Goal: Manage account settings

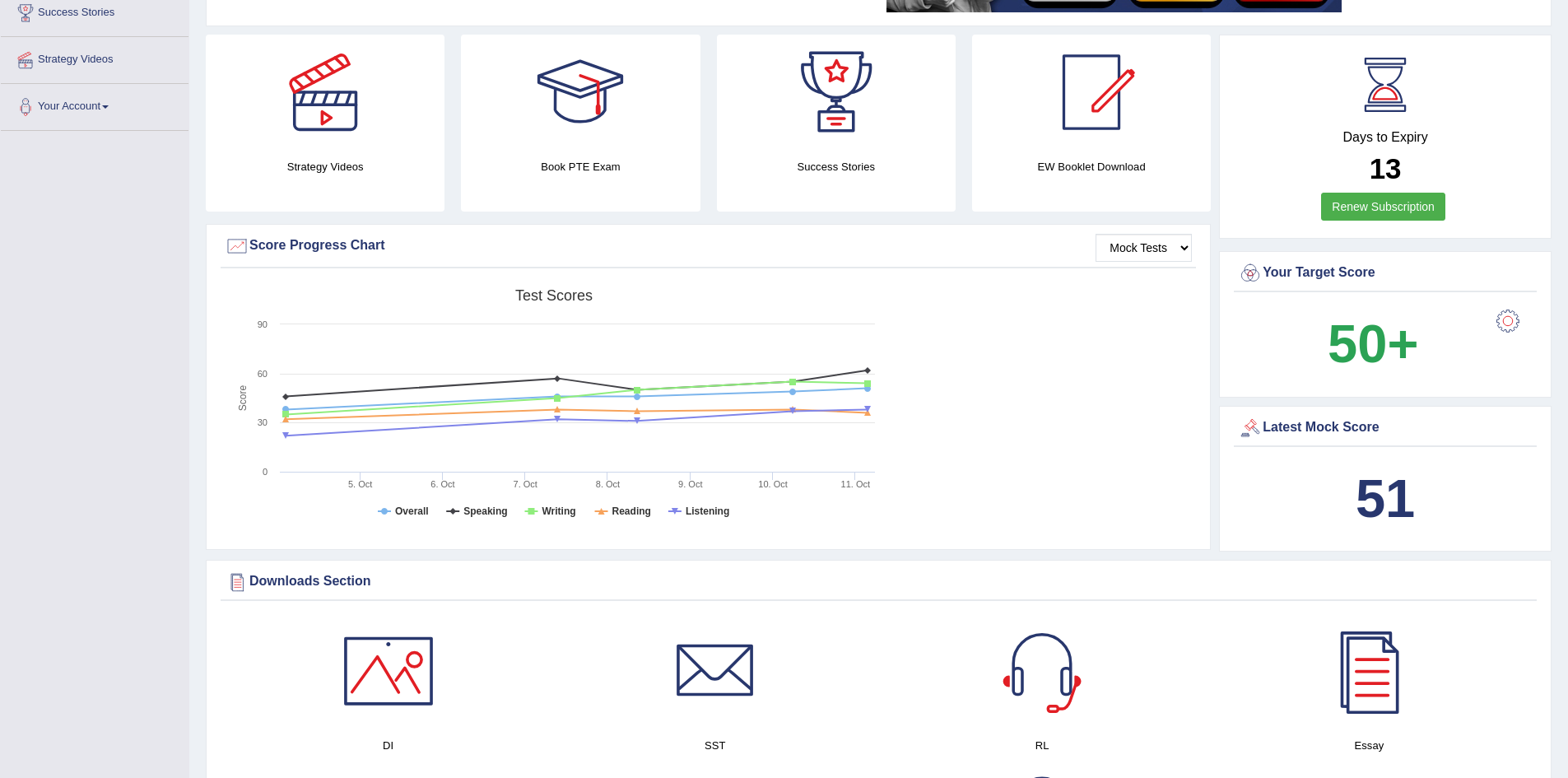
scroll to position [288, 0]
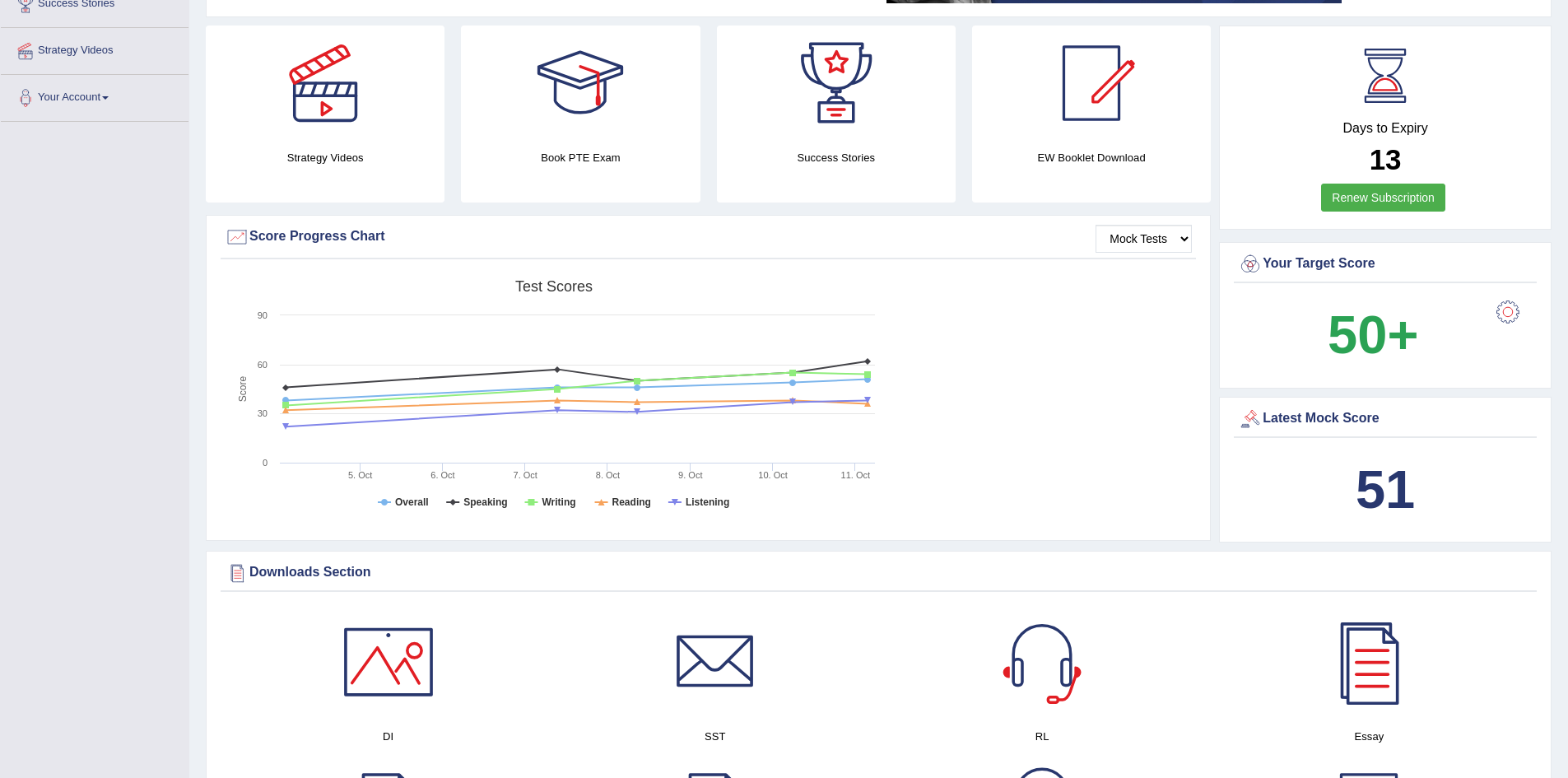
click at [1349, 251] on div "Your Target Score" at bounding box center [1385, 267] width 303 height 33
click at [1507, 310] on div at bounding box center [1508, 312] width 33 height 33
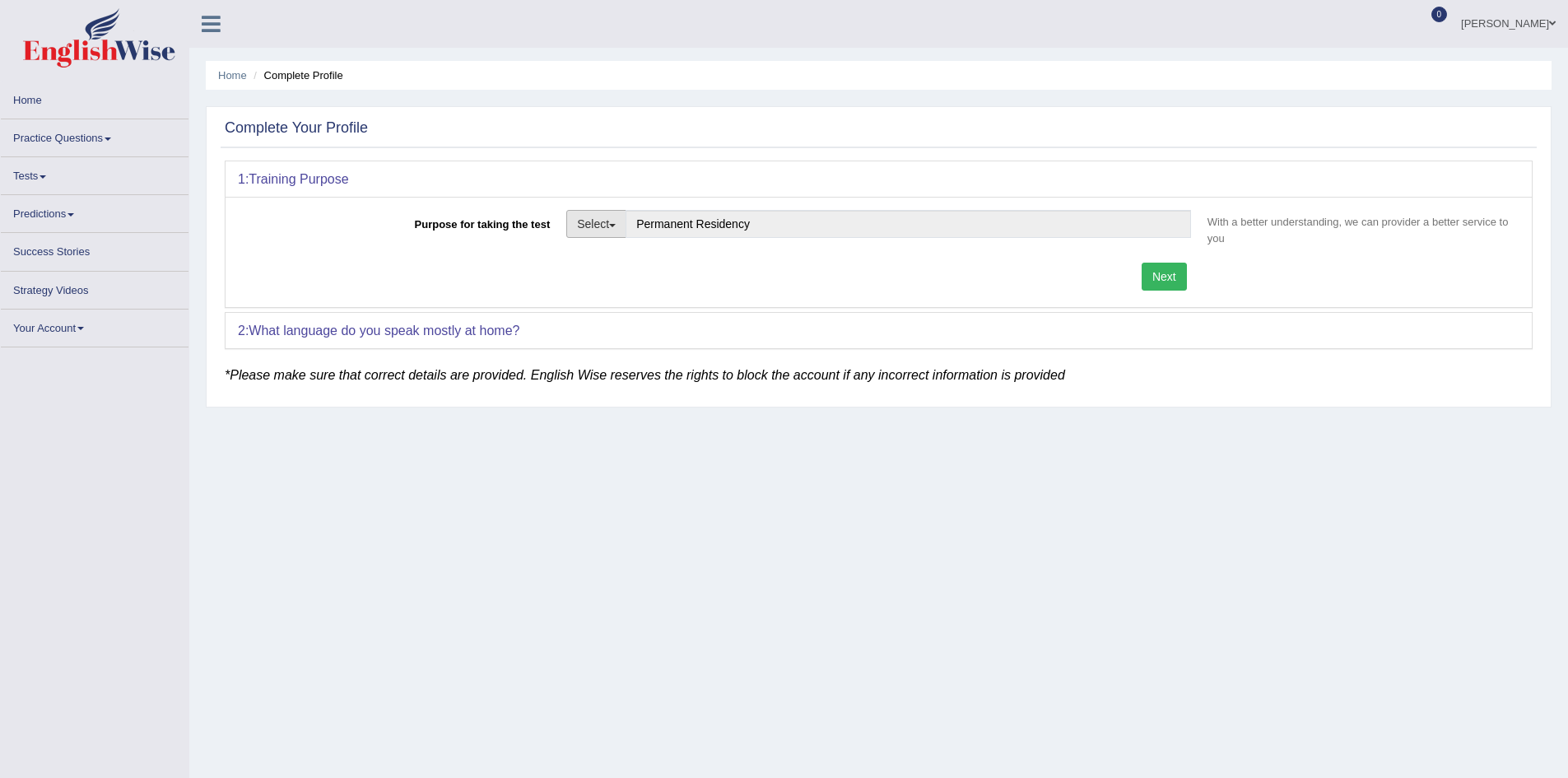
click at [596, 238] on button "Select" at bounding box center [596, 223] width 60 height 28
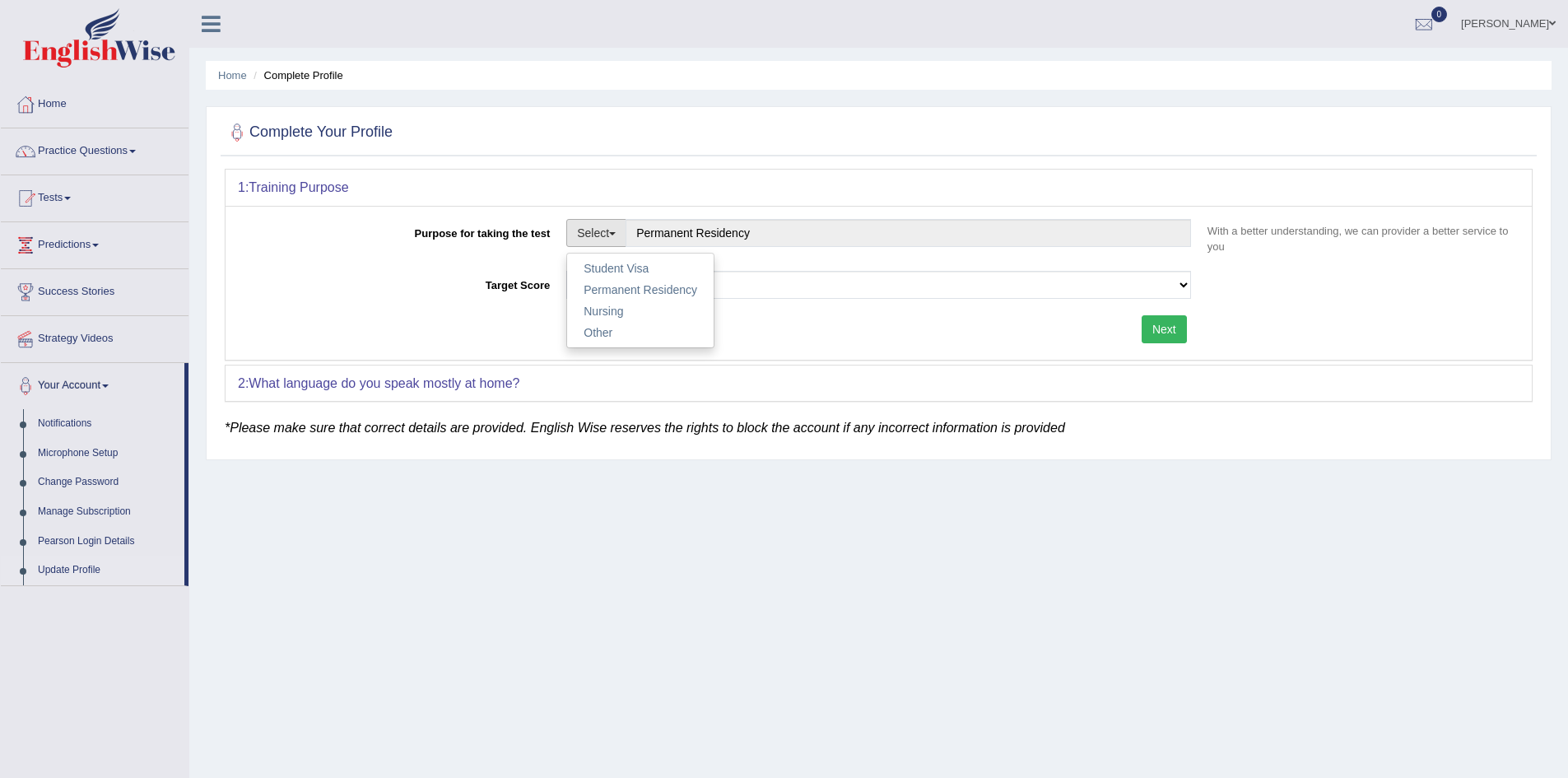
click at [771, 321] on div "Next" at bounding box center [718, 332] width 962 height 33
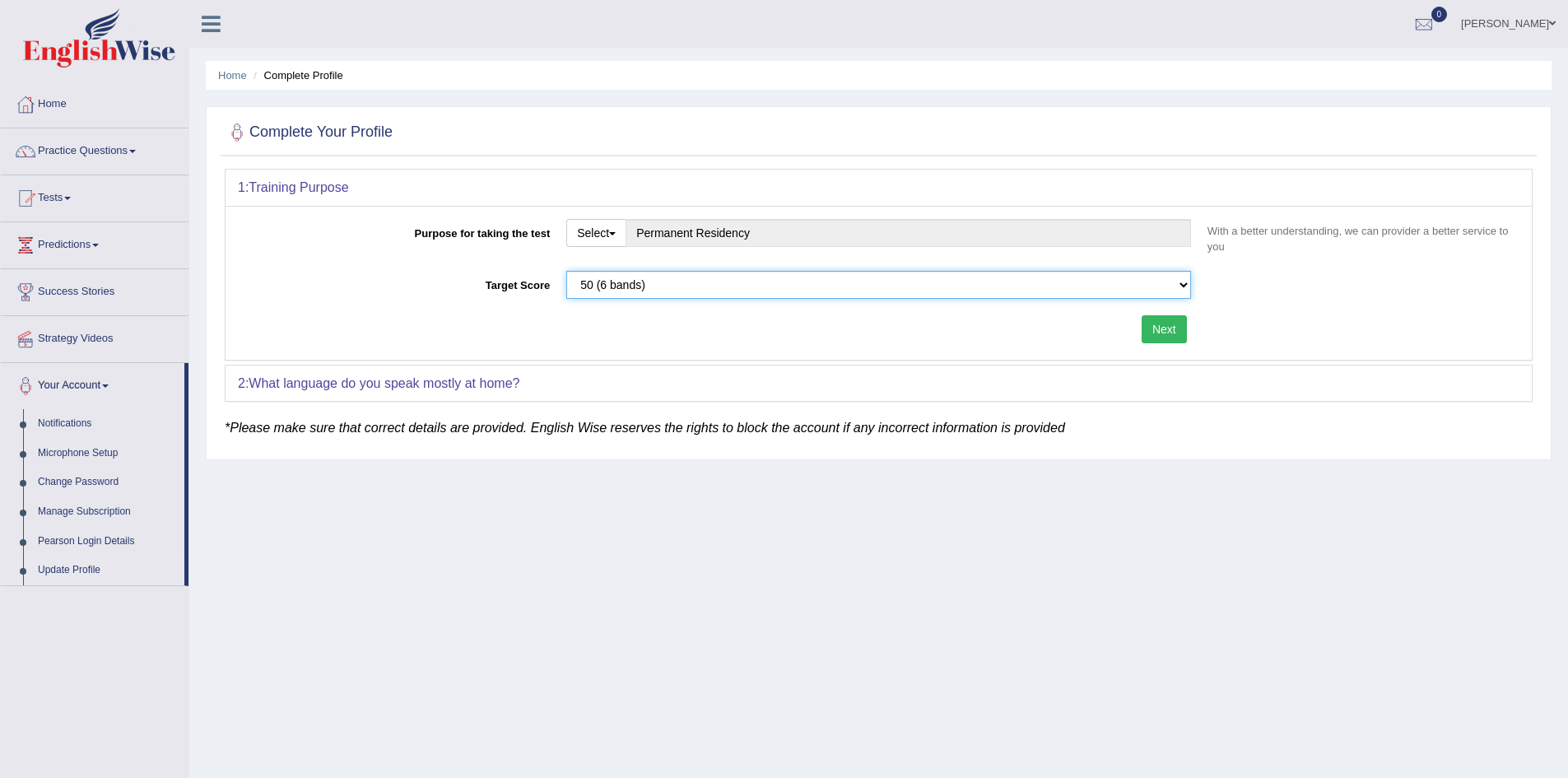
click at [807, 296] on select "Please select the correct value 50 (6 bands) 58 (6.5 bands) 65 (7 bands) 79 (8 …" at bounding box center [878, 285] width 625 height 28
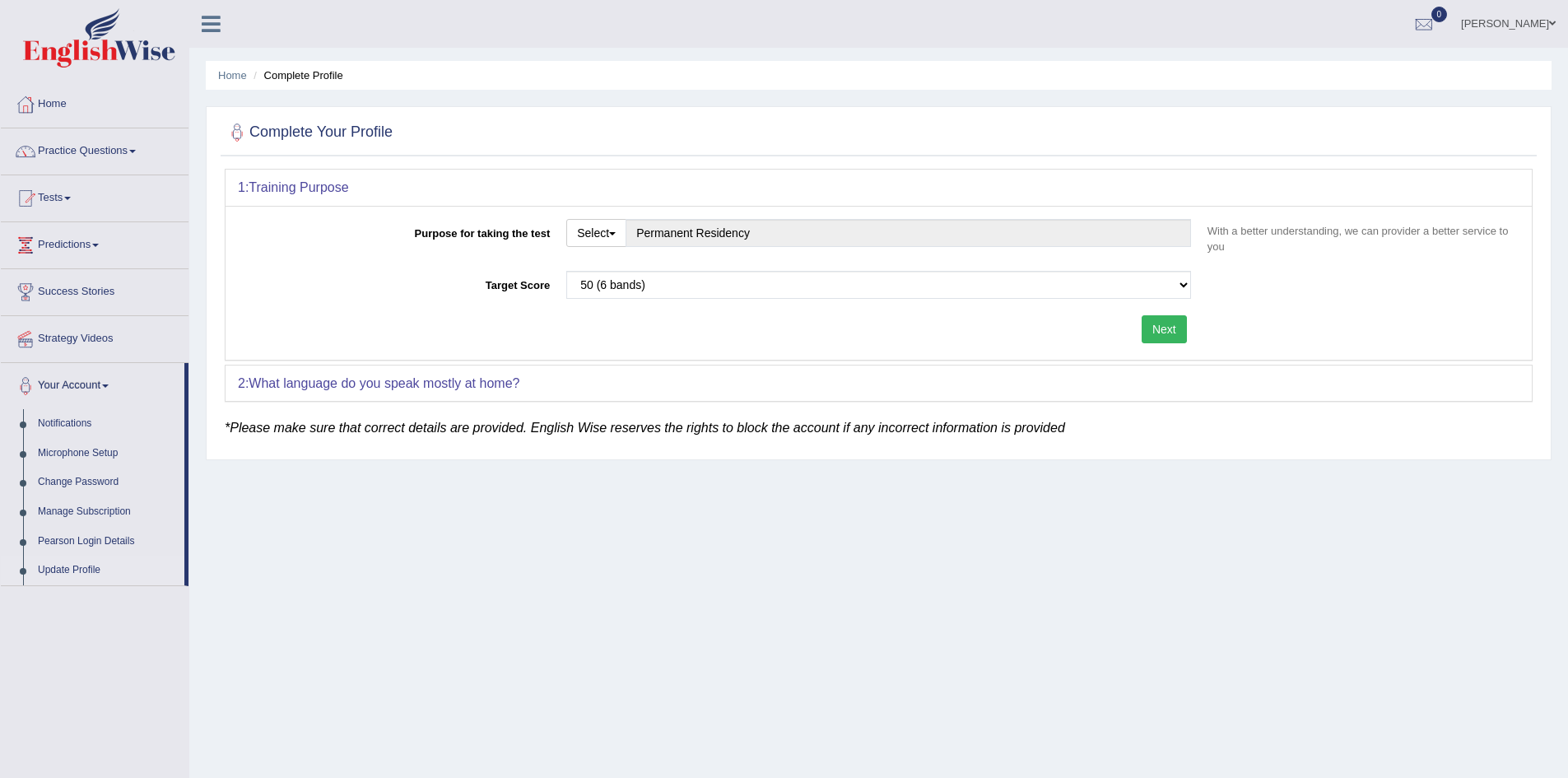
click at [377, 275] on label "Target Score" at bounding box center [398, 282] width 320 height 22
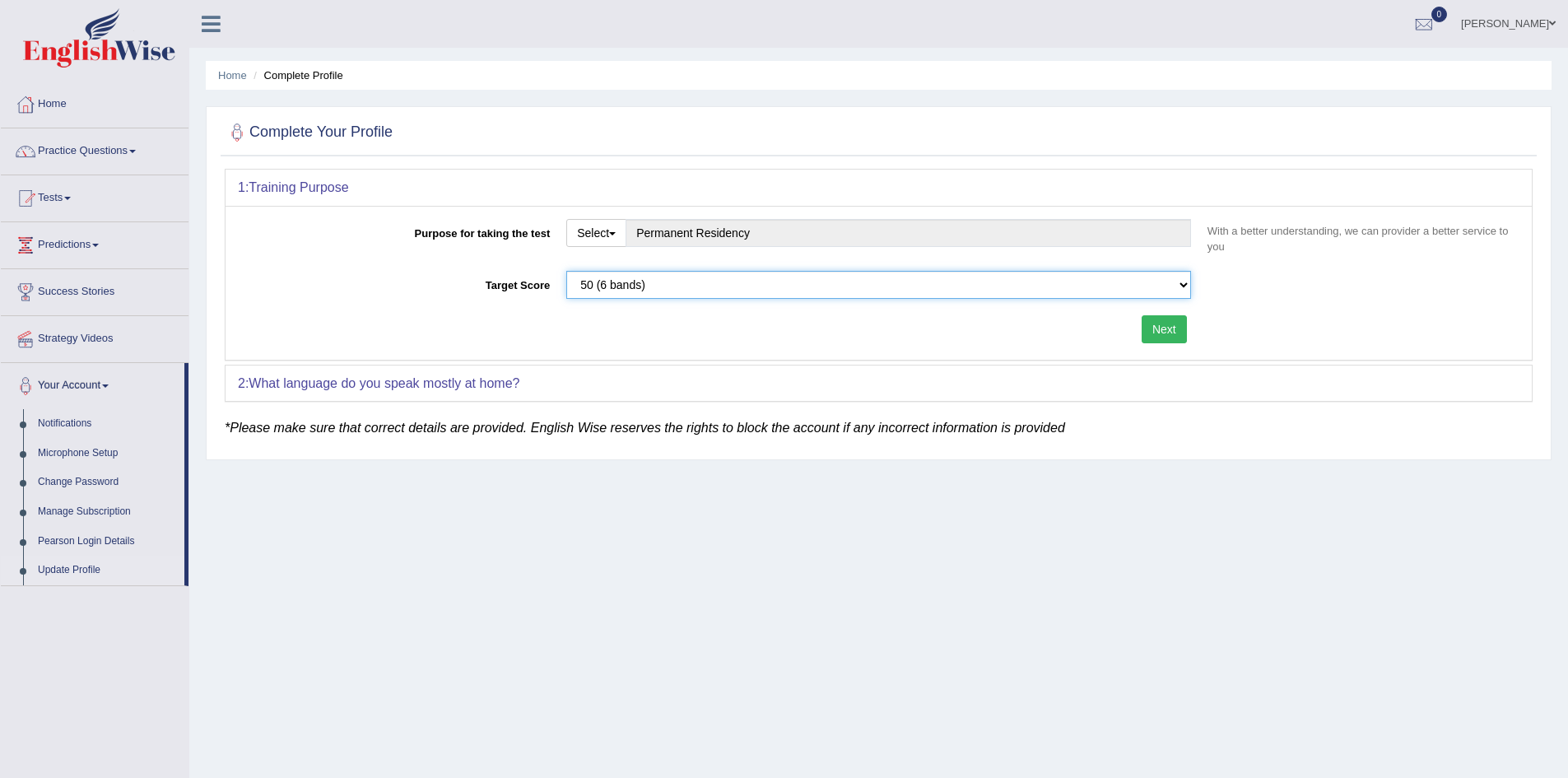
click at [566, 275] on select "Please select the correct value 50 (6 bands) 58 (6.5 bands) 65 (7 bands) 79 (8 …" at bounding box center [878, 285] width 625 height 28
